Goal: Information Seeking & Learning: Compare options

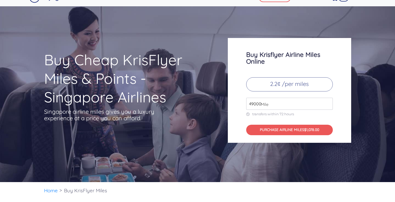
scroll to position [13, 0]
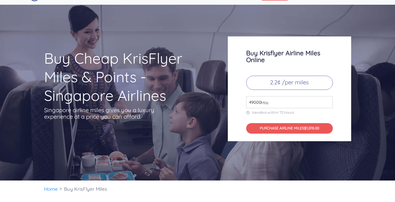
click at [257, 103] on input "49000" at bounding box center [289, 102] width 87 height 12
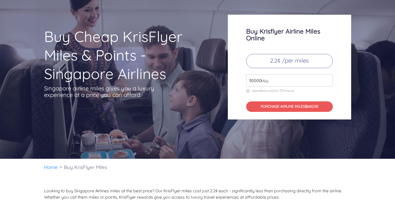
scroll to position [0, 0]
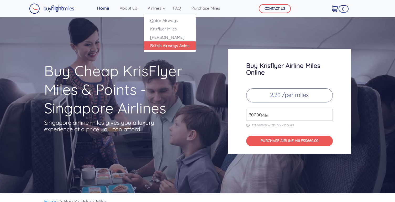
type input "30000"
click at [173, 47] on link "British Airways Avios" at bounding box center [170, 45] width 52 height 8
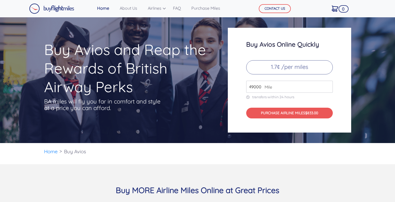
click at [256, 86] on input "49000" at bounding box center [289, 87] width 87 height 12
